Goal: Information Seeking & Learning: Check status

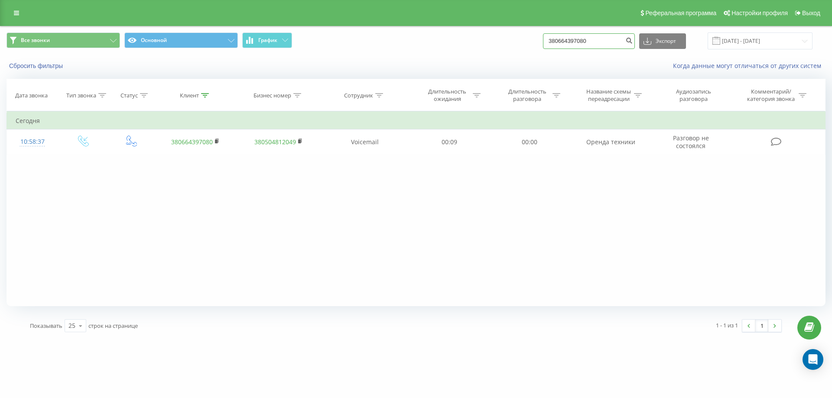
click at [589, 44] on input "380664397080" at bounding box center [589, 41] width 92 height 16
paste input "5832558"
type input "380665832558"
